Goal: Transaction & Acquisition: Purchase product/service

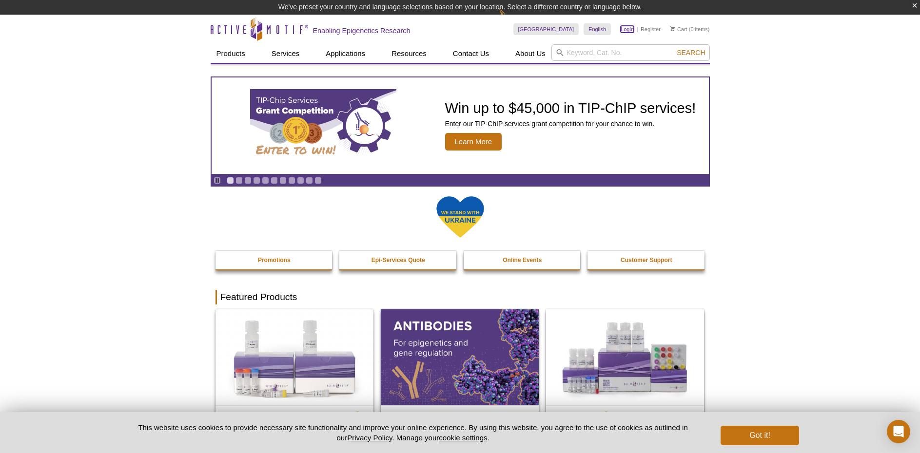
click at [629, 30] on link "Login" at bounding box center [626, 29] width 13 height 7
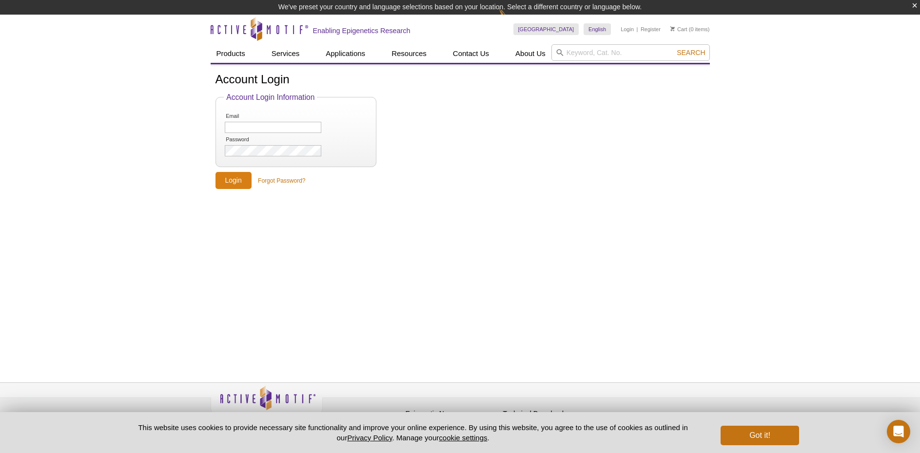
type input "[EMAIL_ADDRESS][DOMAIN_NAME]"
click at [223, 174] on input "Login" at bounding box center [233, 180] width 36 height 17
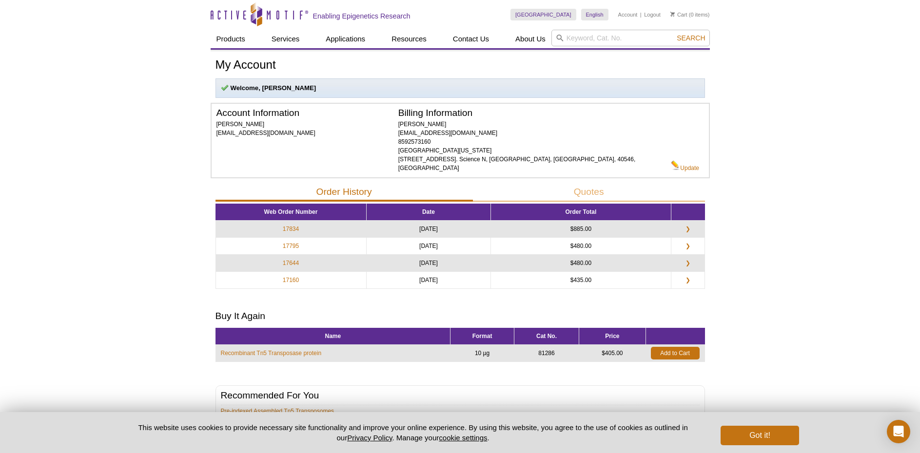
click at [757, 282] on div "Active Motif Logo Enabling Epigenetics Research 0 Search Skip to content Active…" at bounding box center [460, 269] width 920 height 538
click at [571, 34] on input "search" at bounding box center [630, 38] width 158 height 17
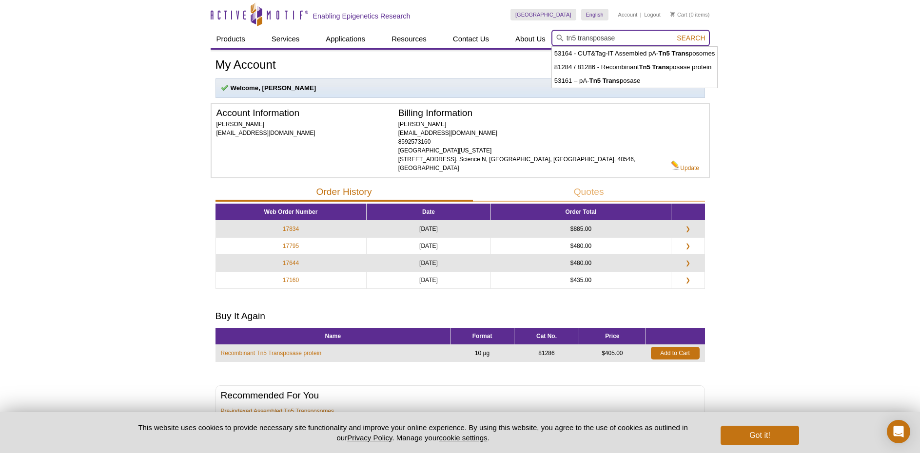
type input "tn5 transposase"
click at [673, 34] on button "Search" at bounding box center [690, 38] width 34 height 9
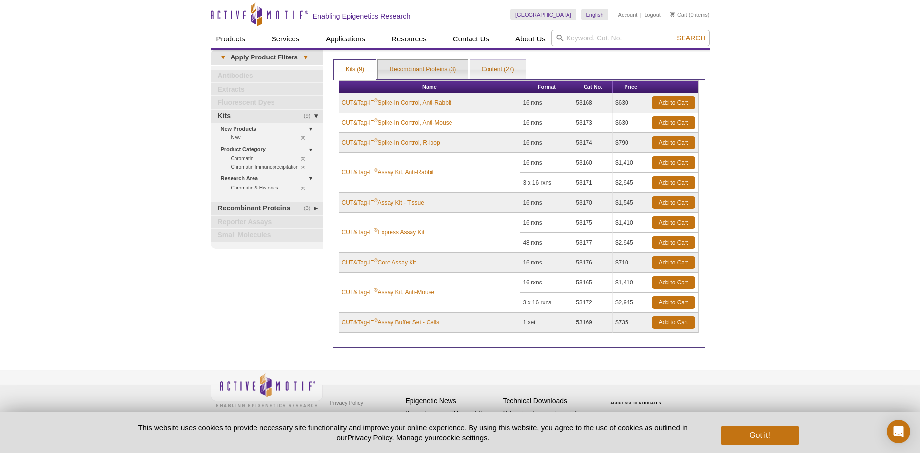
click at [431, 67] on link "Recombinant Proteins (3)" at bounding box center [423, 69] width 90 height 19
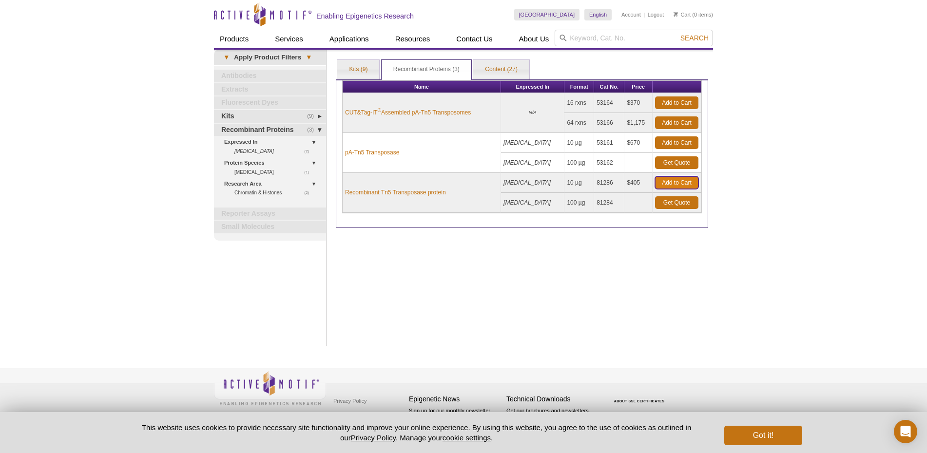
click at [682, 180] on link "Add to Cart" at bounding box center [676, 182] width 43 height 13
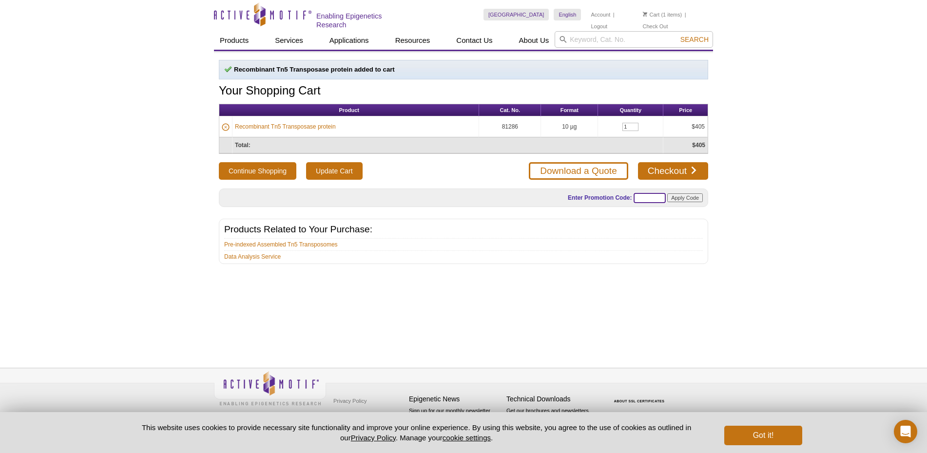
click at [642, 196] on input "text" at bounding box center [650, 198] width 32 height 10
paste input "ATACUP25"
type input "ATACUP25"
click at [684, 197] on input "Apply Code" at bounding box center [685, 197] width 36 height 9
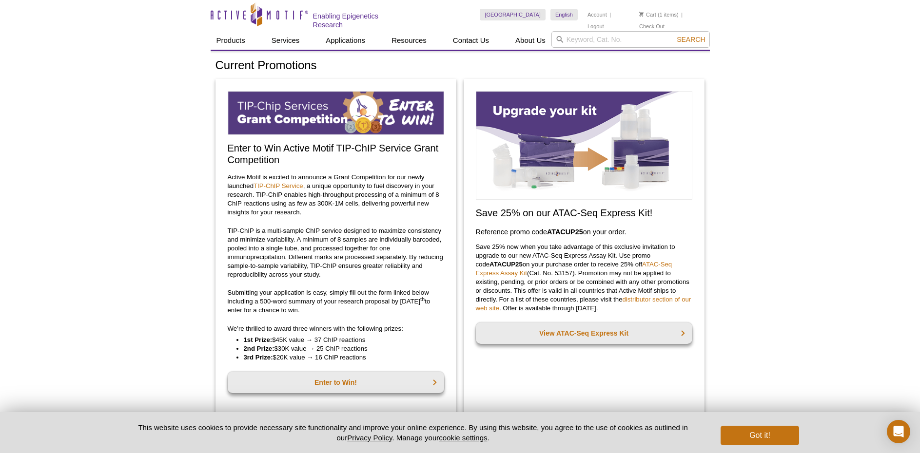
click at [546, 231] on h3 "Reference promo code  ATACUP25  on your order." at bounding box center [584, 232] width 216 height 12
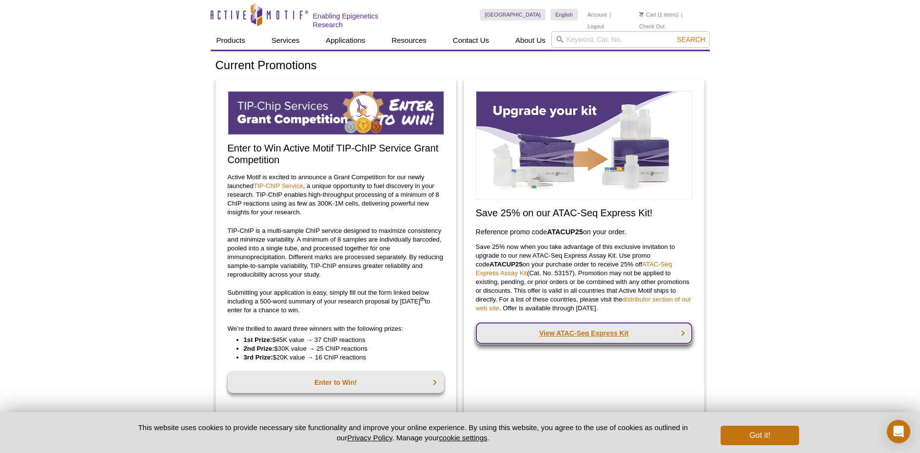
click at [599, 333] on link "View ATAC-Seq Express Kit" at bounding box center [584, 333] width 216 height 21
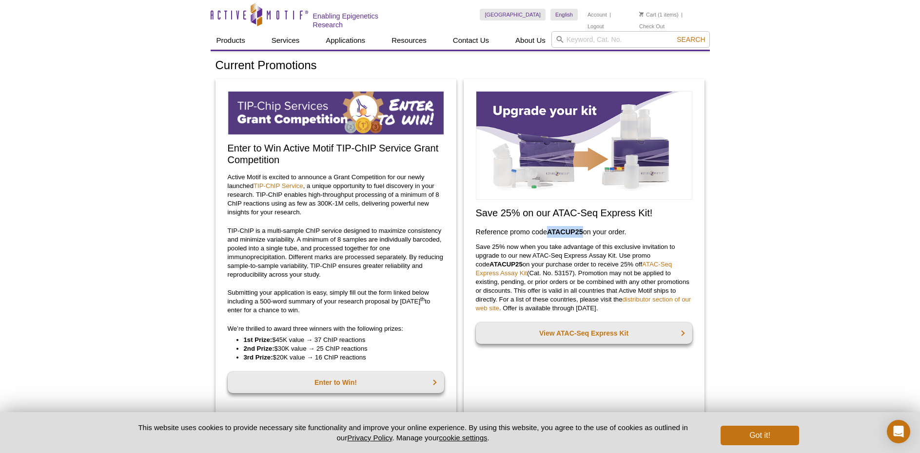
drag, startPoint x: 548, startPoint y: 230, endPoint x: 584, endPoint y: 228, distance: 35.7
click at [583, 228] on strong "ATACUP25" at bounding box center [565, 232] width 36 height 8
copy strong "ATACUP25"
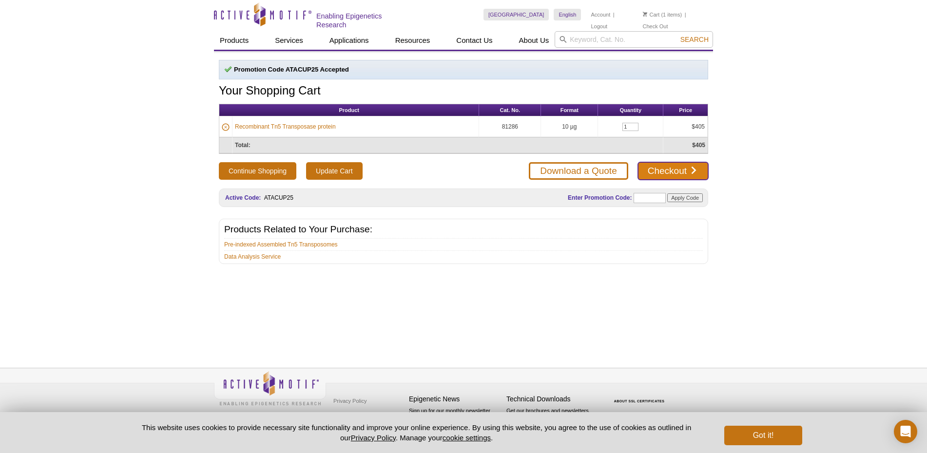
click at [660, 169] on link "Checkout" at bounding box center [673, 171] width 70 height 18
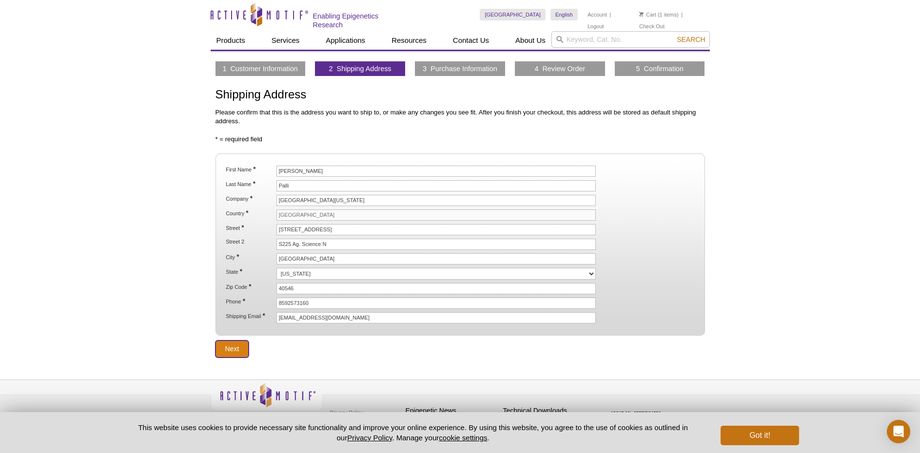
click at [228, 341] on input "Next" at bounding box center [232, 349] width 34 height 17
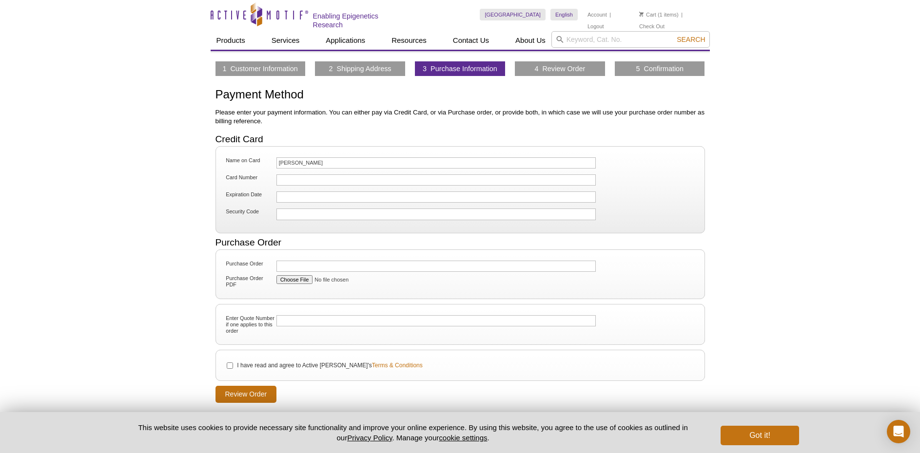
scroll to position [49, 0]
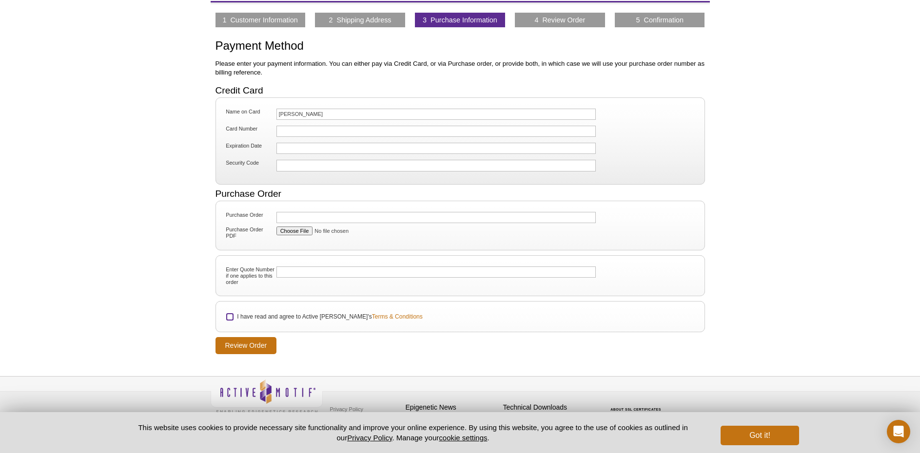
click at [228, 314] on input "I have read and agree to Active [PERSON_NAME]'s Terms & Conditions" at bounding box center [230, 317] width 6 height 6
checkbox input "true"
click at [236, 342] on input "Review Order" at bounding box center [245, 345] width 61 height 17
click at [766, 431] on button "Got it!" at bounding box center [759, 435] width 78 height 19
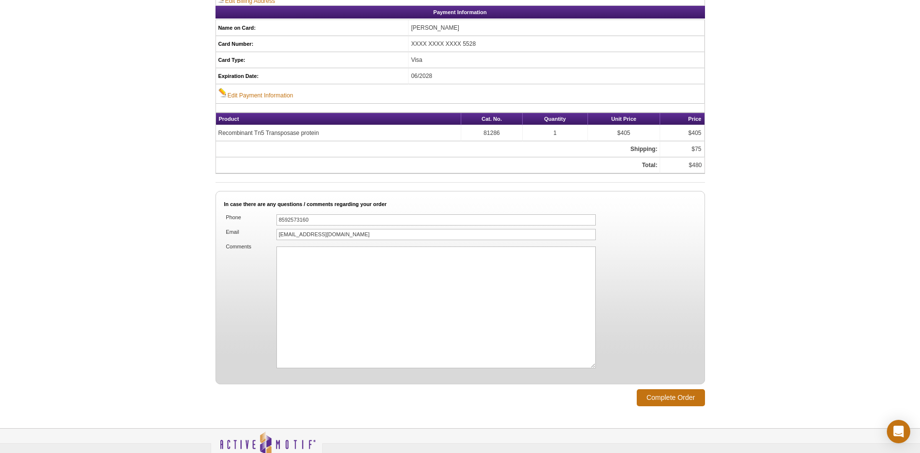
scroll to position [487, 0]
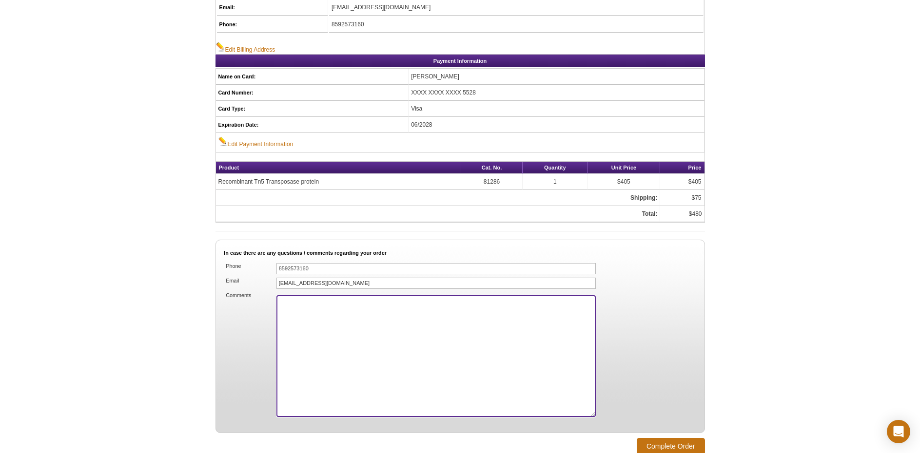
click at [296, 308] on textarea "Comments" at bounding box center [436, 356] width 320 height 122
click at [395, 298] on textarea "Please charge overnight shipping to our FEDEX ccount" at bounding box center [436, 356] width 320 height 122
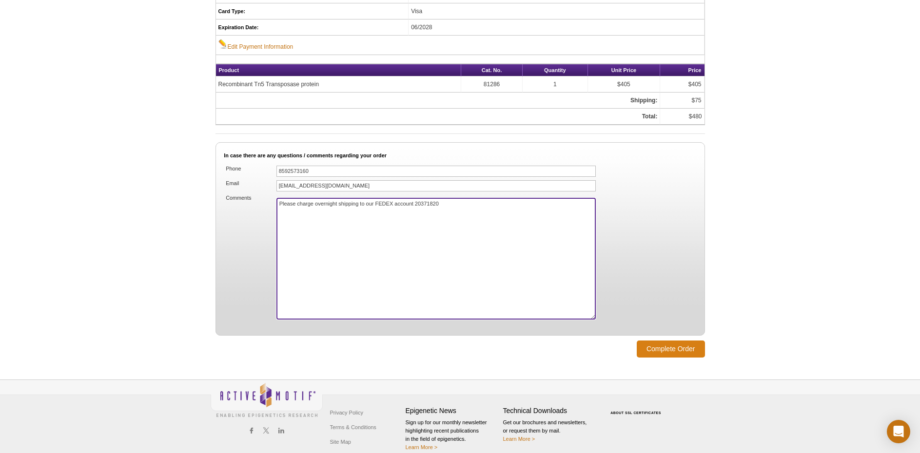
type textarea "Please charge overnight shipping to our FEDEX account 20371820"
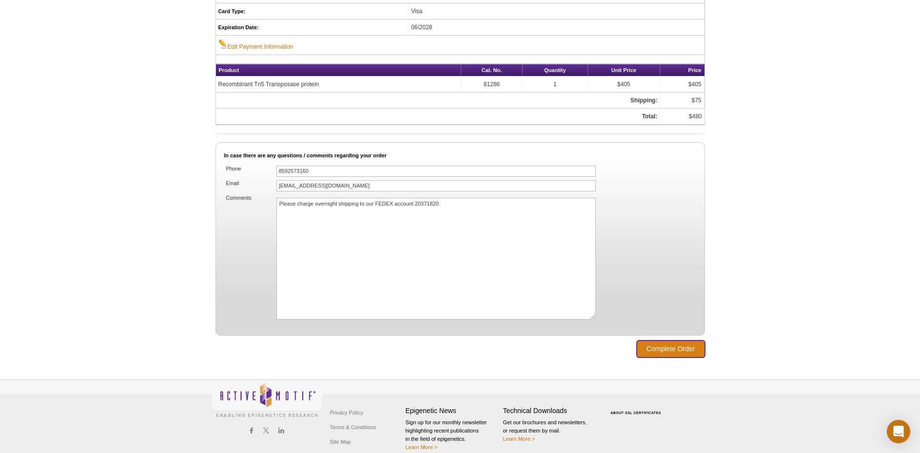
click at [660, 346] on input "Complete Order" at bounding box center [670, 349] width 68 height 17
